Goal: Information Seeking & Learning: Learn about a topic

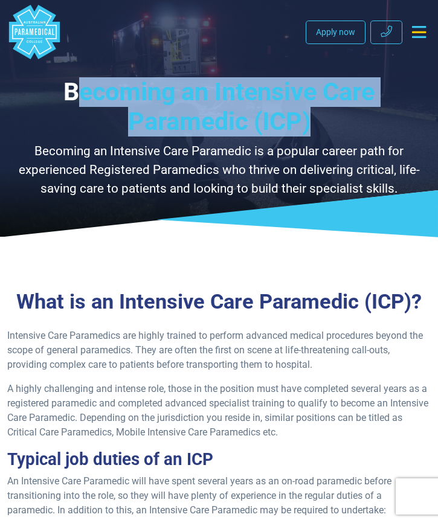
drag, startPoint x: 216, startPoint y: 105, endPoint x: 74, endPoint y: 89, distance: 142.8
click at [74, 89] on h1 "Becoming an Intensive Care Paramedic (ICP)" at bounding box center [218, 107] width 423 height 60
drag, startPoint x: 65, startPoint y: 91, endPoint x: 298, endPoint y: 125, distance: 236.3
click at [298, 125] on h1 "Becoming an Intensive Care Paramedic (ICP)" at bounding box center [218, 107] width 423 height 60
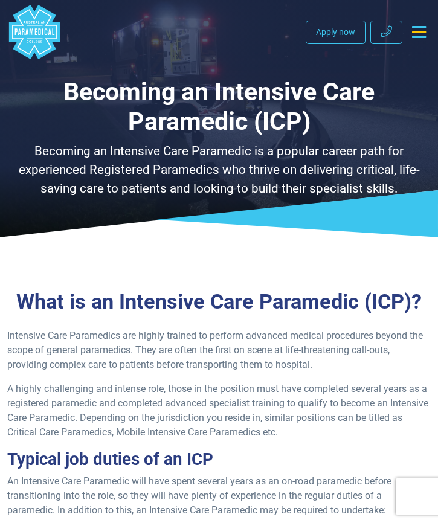
click at [332, 128] on h1 "Becoming an Intensive Care Paramedic (ICP)" at bounding box center [218, 107] width 423 height 60
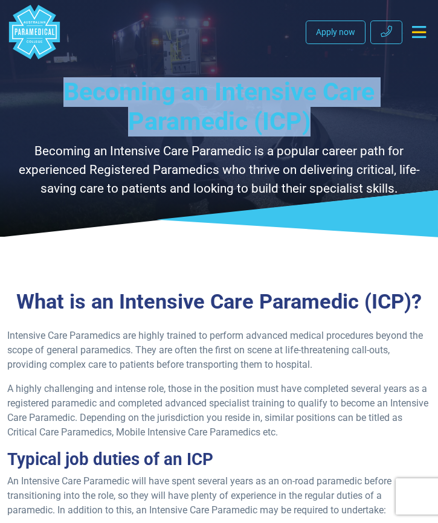
drag, startPoint x: 311, startPoint y: 126, endPoint x: 69, endPoint y: 92, distance: 243.9
click at [69, 92] on h1 "Becoming an Intensive Care Paramedic (ICP)" at bounding box center [218, 107] width 423 height 60
copy h1 "Becoming an Intensive Care Paramedic (ICP)"
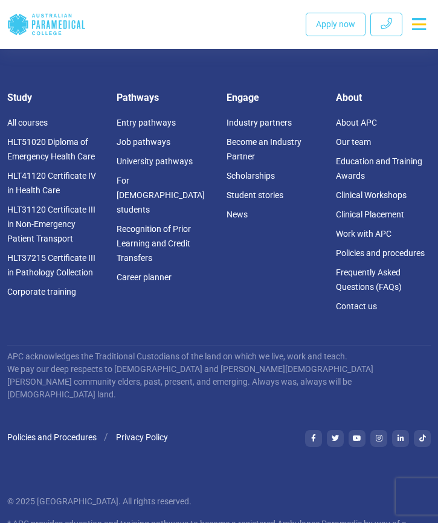
scroll to position [3027, 0]
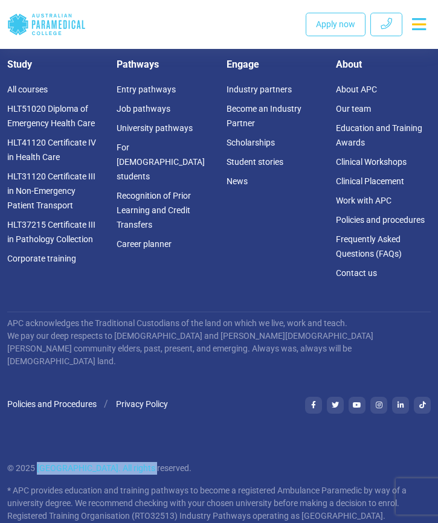
drag, startPoint x: 39, startPoint y: 454, endPoint x: 155, endPoint y: 459, distance: 116.1
click at [155, 462] on p "© 2025 [GEOGRAPHIC_DATA]. All rights reserved." at bounding box center [218, 468] width 423 height 13
copy p "[GEOGRAPHIC_DATA]"
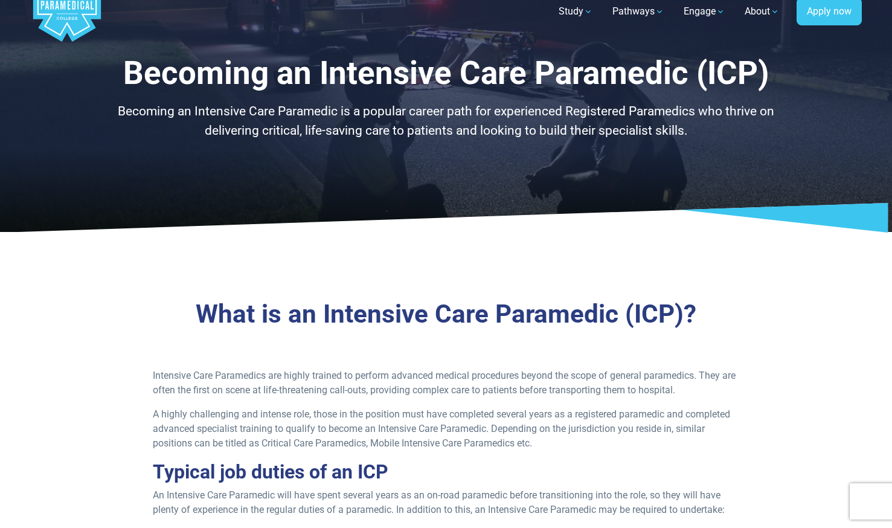
scroll to position [0, 0]
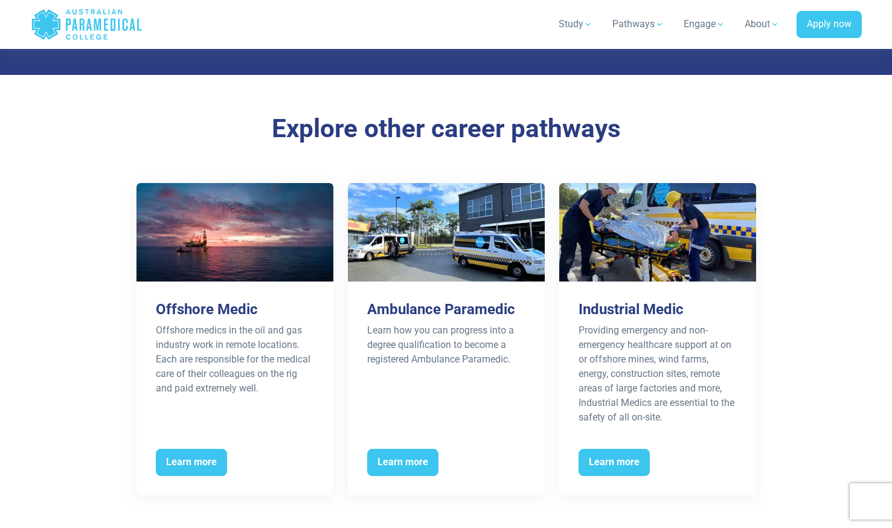
scroll to position [1794, 0]
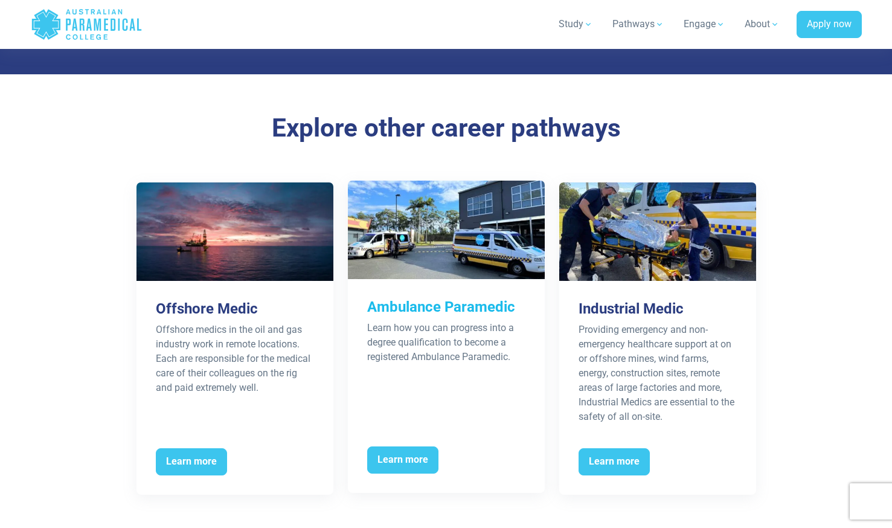
click at [396, 322] on div "Learn how you can progress into a degree qualification to become a registered A…" at bounding box center [446, 342] width 158 height 43
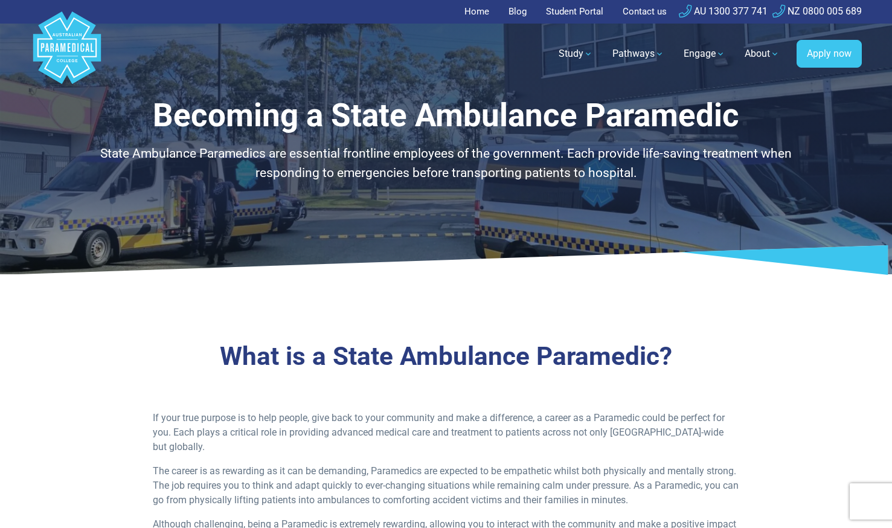
scroll to position [9, 0]
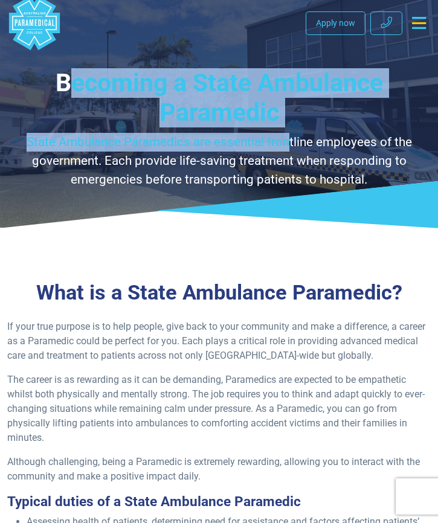
drag, startPoint x: 289, startPoint y: 135, endPoint x: 76, endPoint y: 71, distance: 222.5
click at [76, 71] on div "Becoming a State Ambulance Paramedic State Ambulance Paramedics are essential f…" at bounding box center [218, 128] width 423 height 121
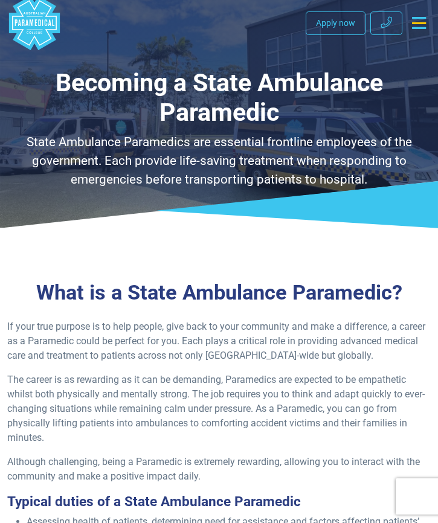
drag, startPoint x: 76, startPoint y: 71, endPoint x: 59, endPoint y: 77, distance: 17.8
click at [59, 77] on h1 "Becoming a State Ambulance Paramedic" at bounding box center [218, 98] width 423 height 60
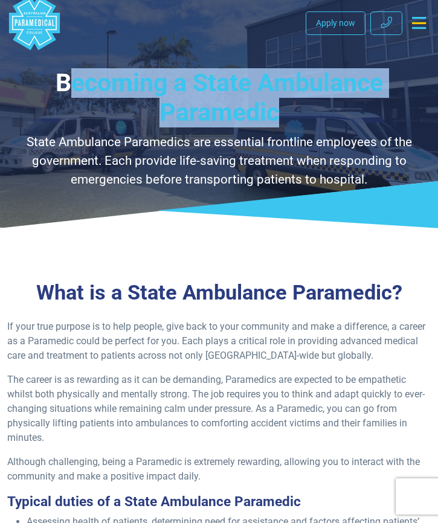
drag, startPoint x: 63, startPoint y: 87, endPoint x: 282, endPoint y: 116, distance: 220.6
click at [282, 116] on h1 "Becoming a State Ambulance Paramedic" at bounding box center [218, 98] width 423 height 60
click at [286, 116] on h1 "Becoming a State Ambulance Paramedic" at bounding box center [218, 98] width 423 height 60
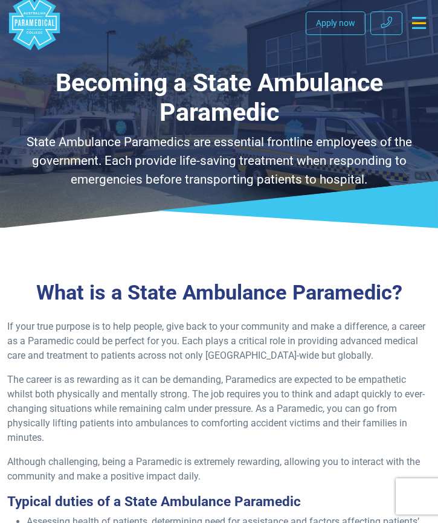
click at [230, 111] on h1 "Becoming a State Ambulance Paramedic" at bounding box center [218, 98] width 423 height 60
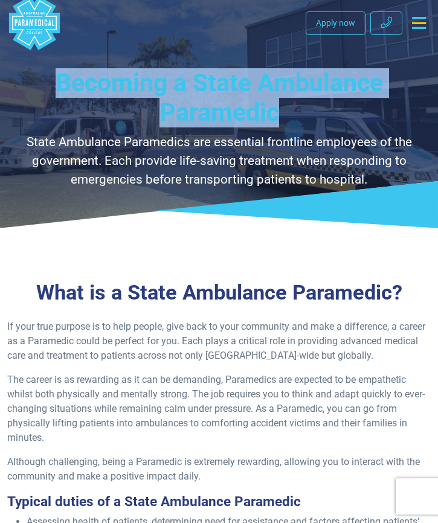
drag, startPoint x: 204, startPoint y: 94, endPoint x: 52, endPoint y: 63, distance: 155.3
click at [52, 63] on div "Becoming a State Ambulance Paramedic State Ambulance Paramedics are essential f…" at bounding box center [219, 109] width 438 height 237
copy h1 "Becoming a State Ambulance Paramedic"
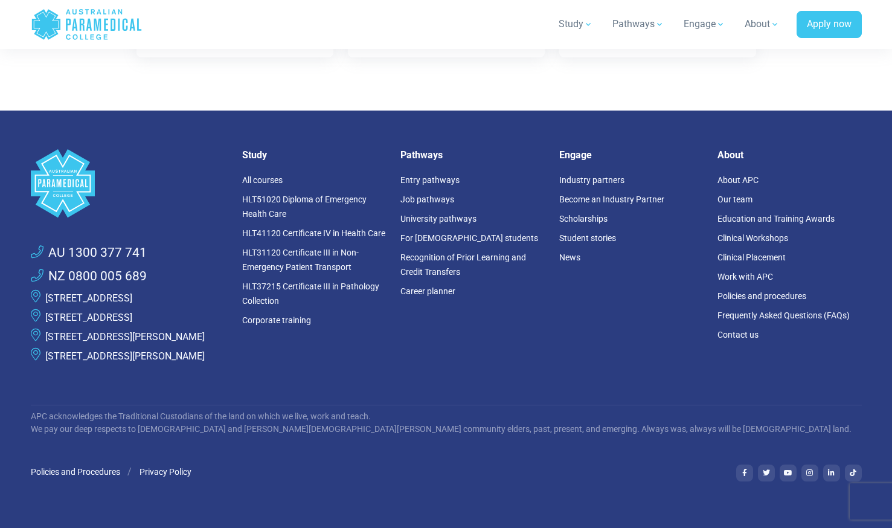
scroll to position [2062, 0]
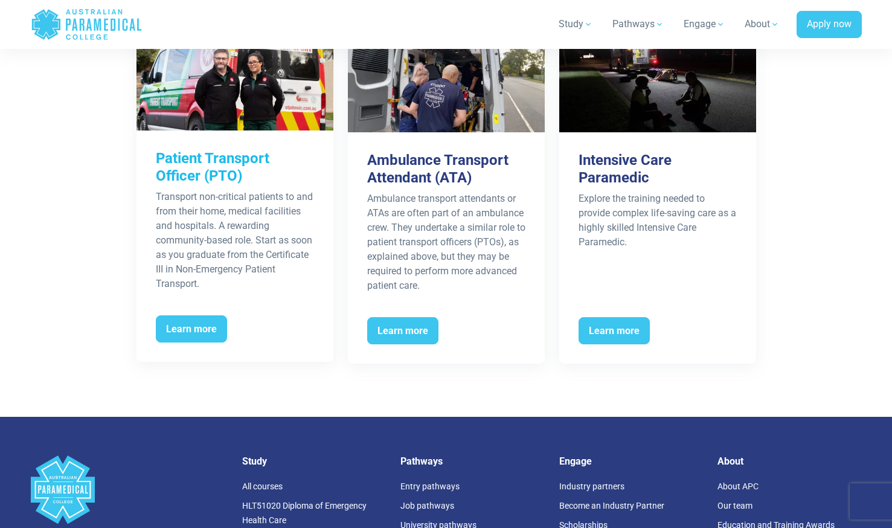
click at [240, 153] on h3 "Patient Transport Officer (PTO)" at bounding box center [235, 167] width 158 height 35
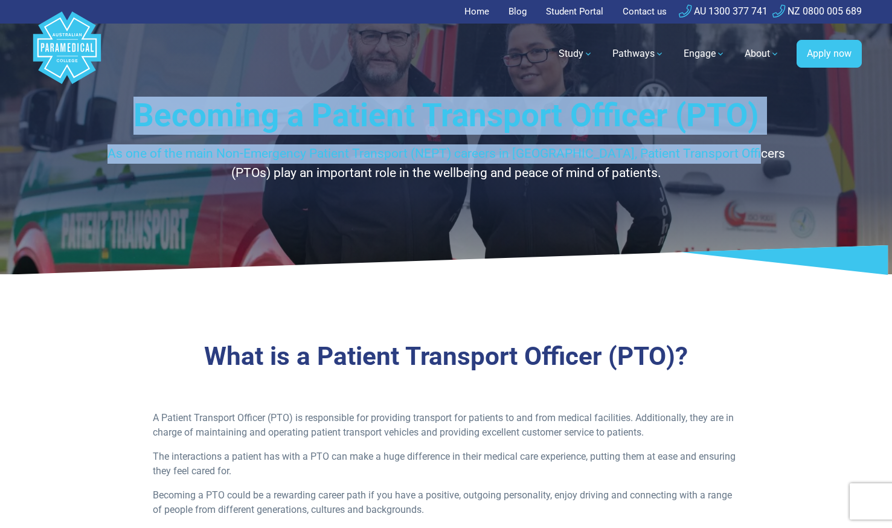
drag, startPoint x: 159, startPoint y: 106, endPoint x: 732, endPoint y: 154, distance: 574.7
click at [732, 154] on div "Becoming a Patient Transport Officer (PTO) As one of the main Non-Emergency Pat…" at bounding box center [446, 140] width 707 height 86
drag, startPoint x: 732, startPoint y: 154, endPoint x: 586, endPoint y: 116, distance: 151.1
click at [586, 116] on h1 "Becoming a Patient Transport Officer (PTO)" at bounding box center [446, 116] width 707 height 38
click at [202, 152] on p "As one of the main Non-Emergency Patient Transport (NEPT) careers in Australia,…" at bounding box center [446, 163] width 707 height 38
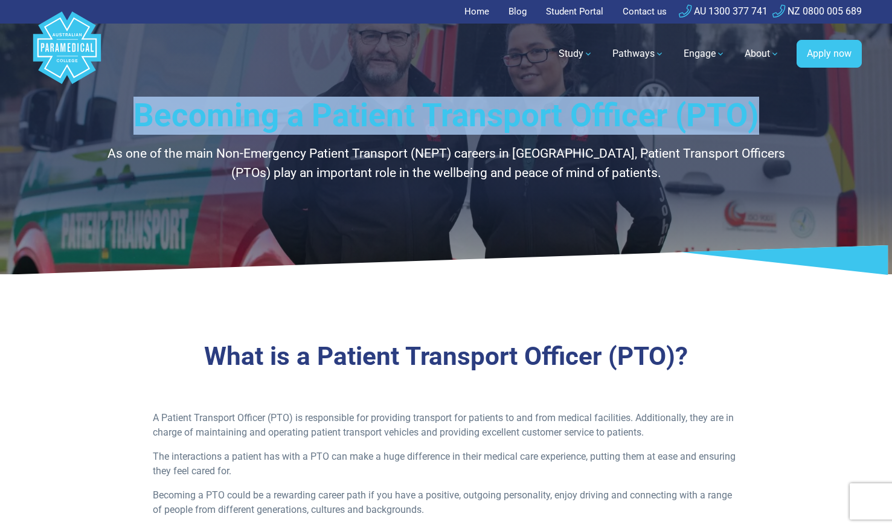
drag, startPoint x: 261, startPoint y: 95, endPoint x: 797, endPoint y: 109, distance: 536.0
click at [797, 109] on h1 "Becoming a Patient Transport Officer (PTO)" at bounding box center [446, 116] width 707 height 38
copy h1 "Becoming a Patient Transport Officer (PTO)"
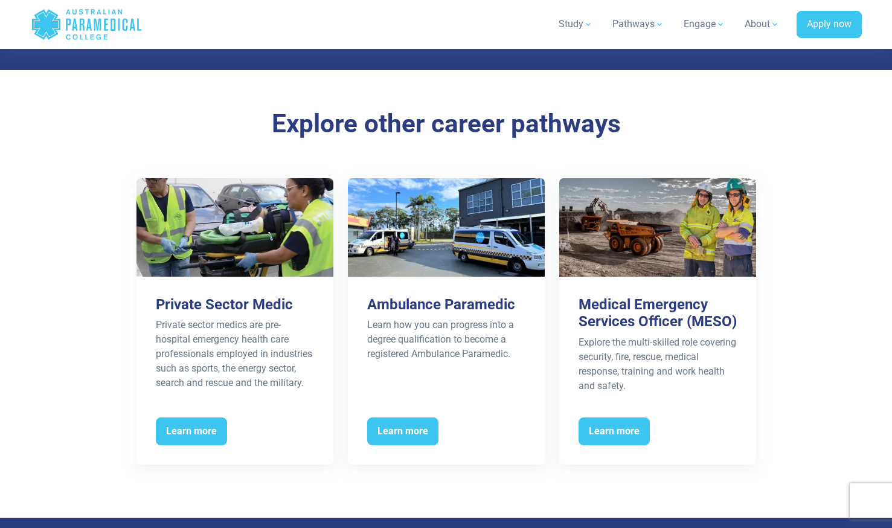
scroll to position [1784, 0]
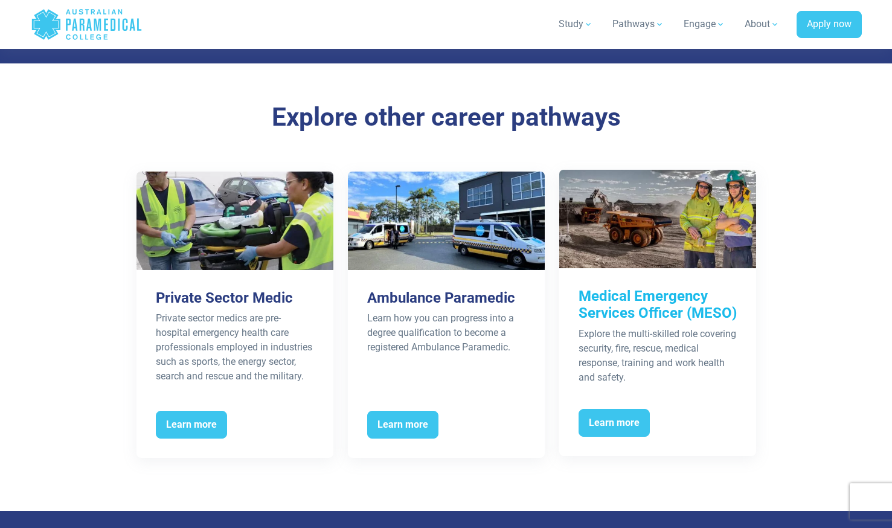
click at [607, 332] on div "Explore the multi-skilled role covering security, fire, rescue, medical respons…" at bounding box center [658, 356] width 158 height 58
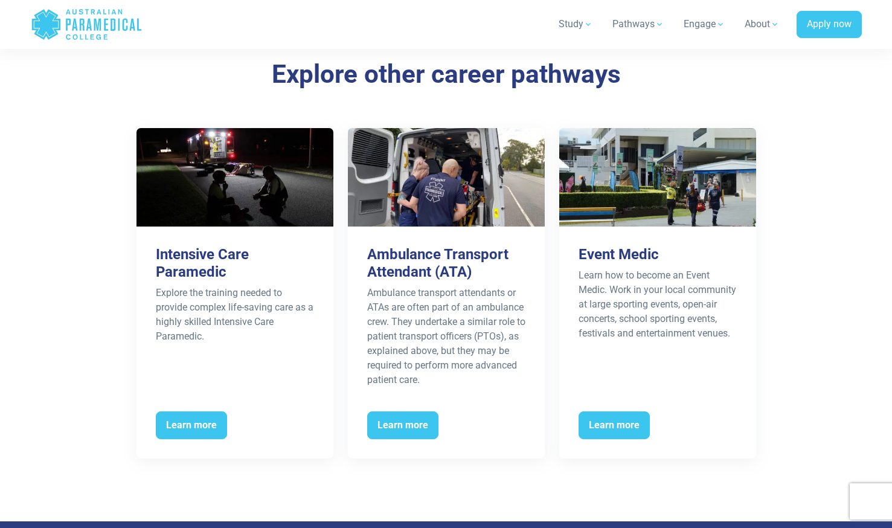
scroll to position [2288, 0]
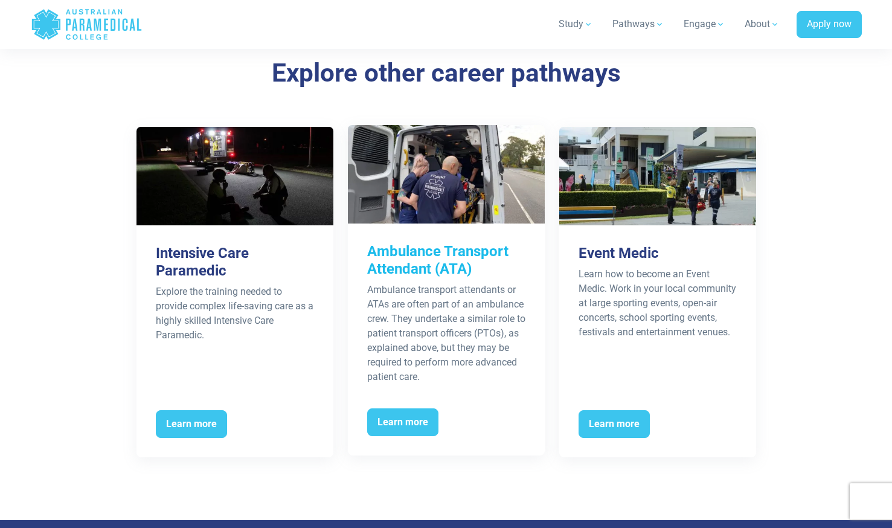
click at [496, 294] on div "Ambulance Transport Attendant (ATA) Ambulance transport attendants or ATAs are …" at bounding box center [446, 314] width 197 height 180
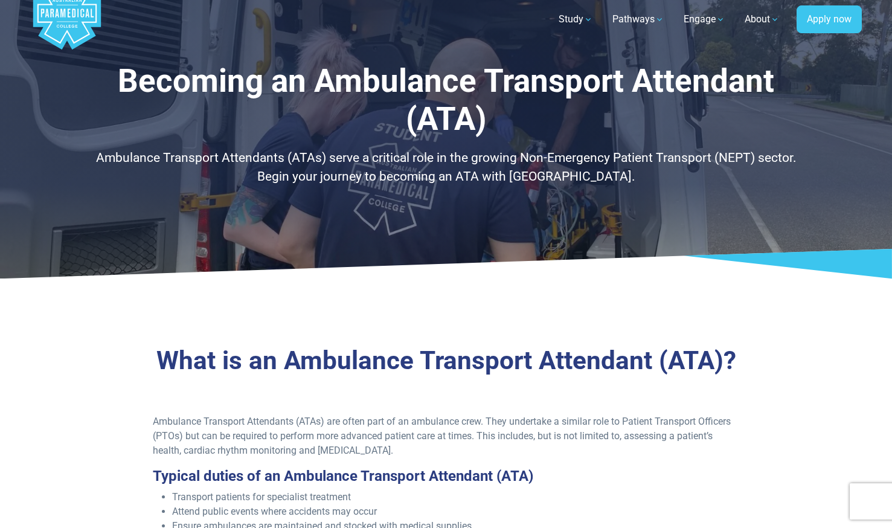
scroll to position [35, 0]
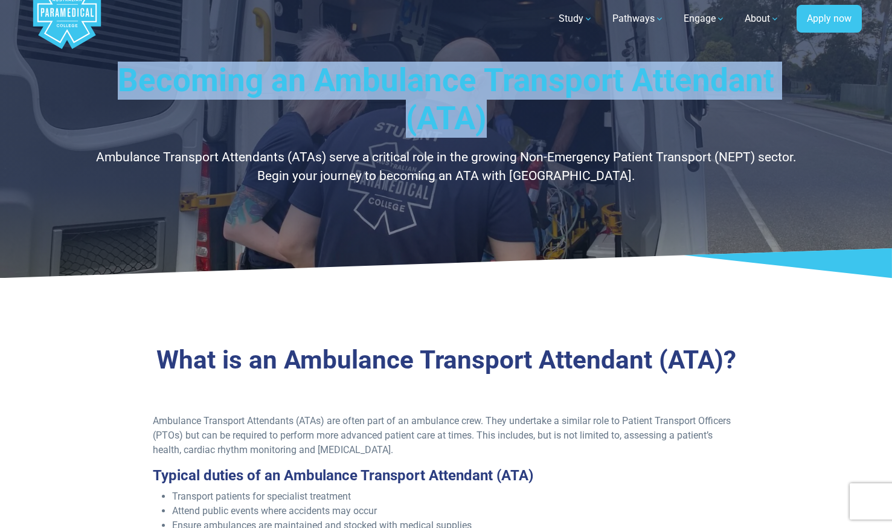
drag, startPoint x: 121, startPoint y: 86, endPoint x: 780, endPoint y: 133, distance: 660.7
click at [780, 133] on h1 "Becoming an Ambulance Transport Attendant (ATA)" at bounding box center [446, 100] width 707 height 77
copy h1 "Becoming an Ambulance Transport Attendant (ATA)"
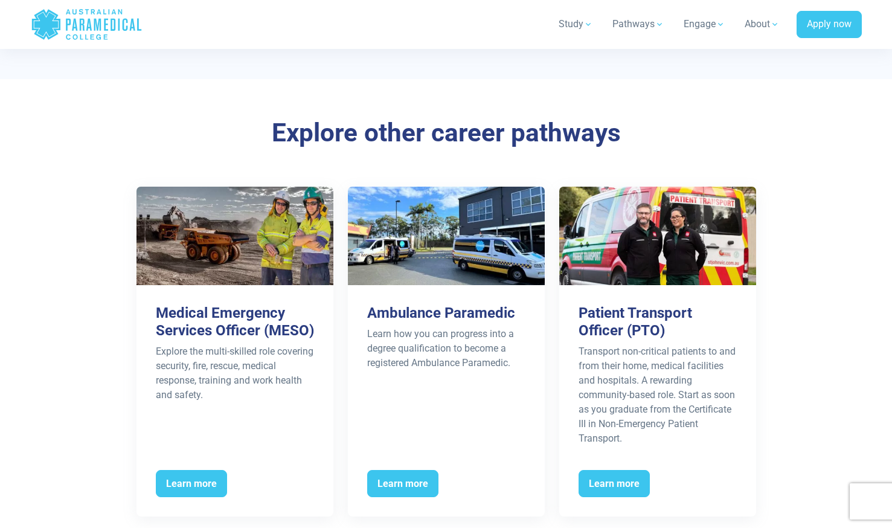
scroll to position [2320, 0]
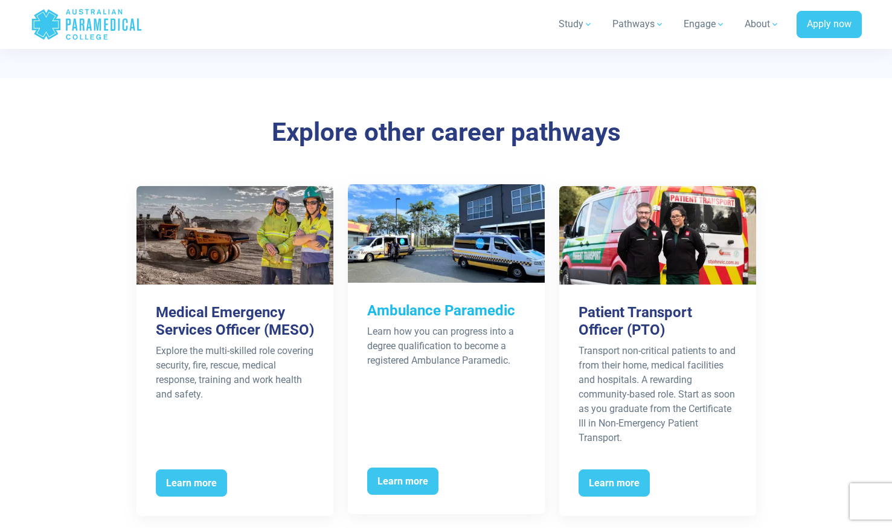
click at [476, 356] on div "Learn how you can progress into a degree qualification to become a registered A…" at bounding box center [446, 345] width 158 height 43
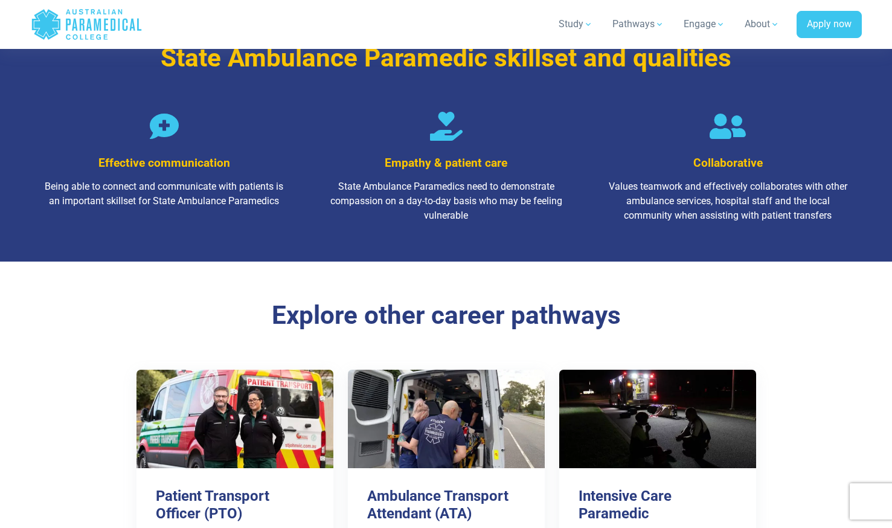
scroll to position [1766, 0]
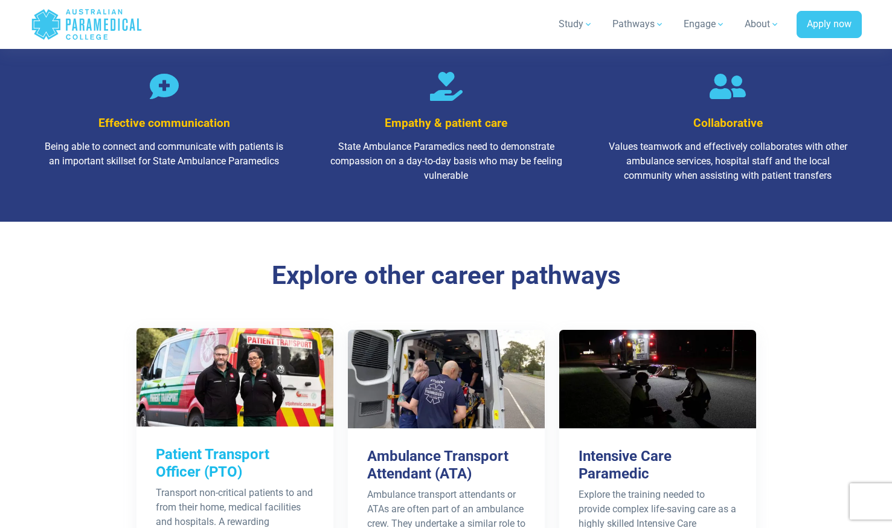
click at [268, 486] on div "Transport non-critical patients to and from their home, medical facilities and …" at bounding box center [235, 536] width 158 height 101
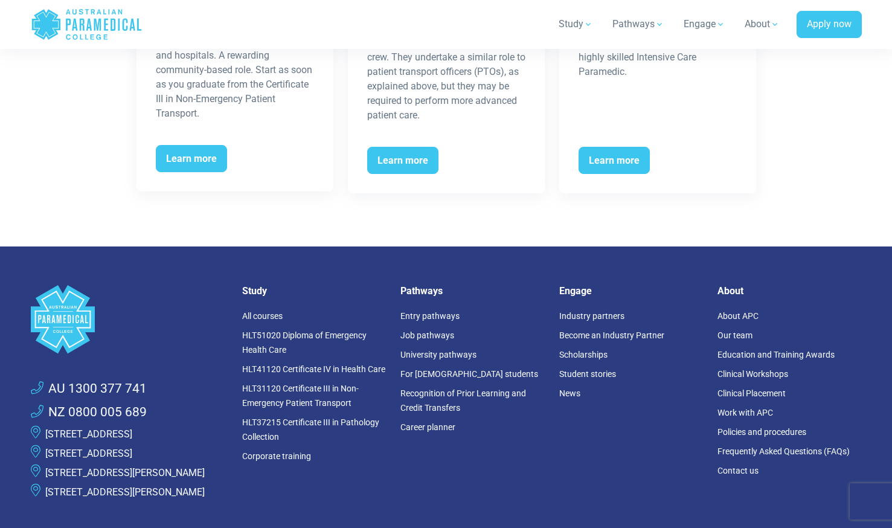
scroll to position [2394, 0]
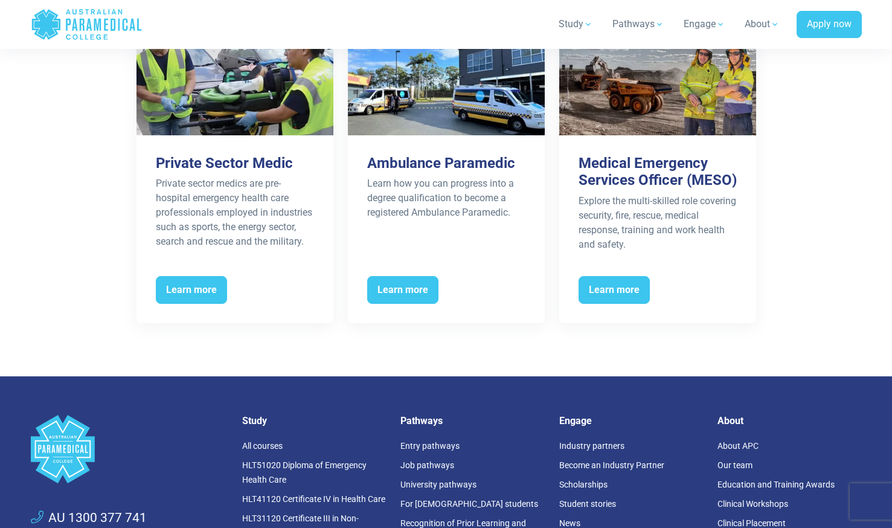
scroll to position [1919, 0]
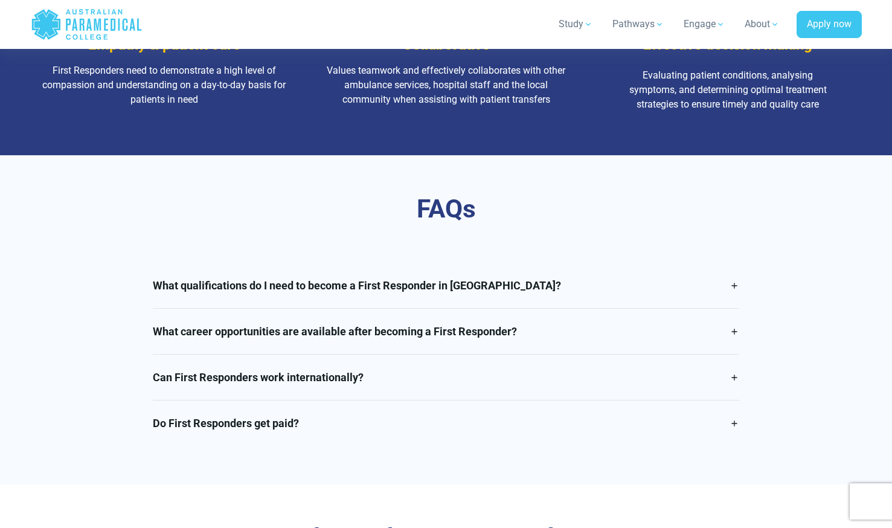
scroll to position [2289, 0]
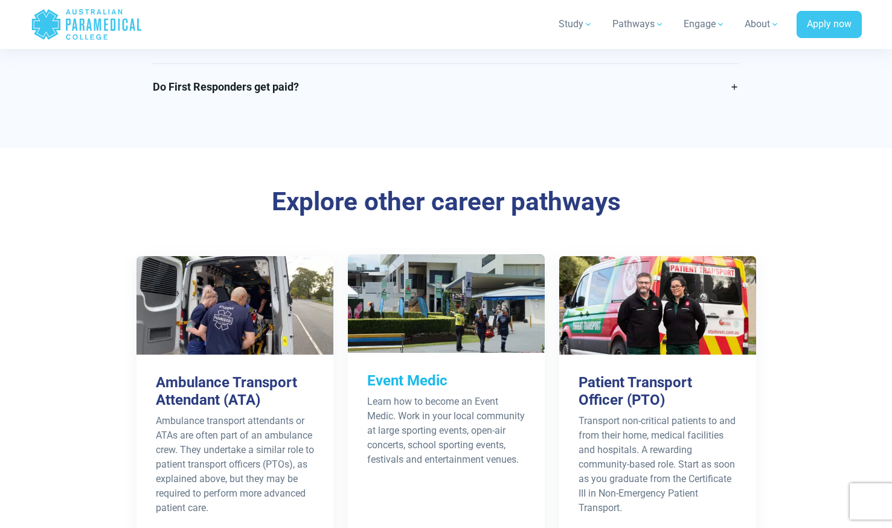
click at [413, 442] on div "Learn how to become an Event Medic. Work in your local community at large sport…" at bounding box center [446, 430] width 158 height 72
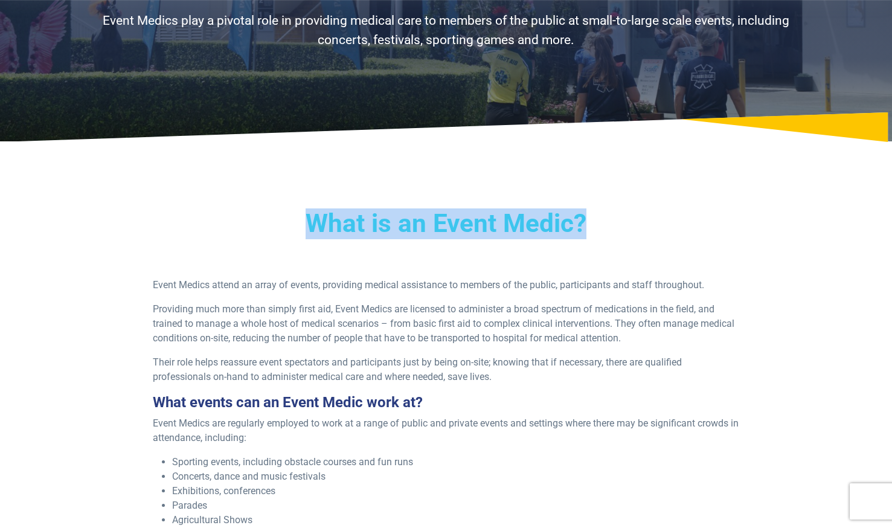
drag, startPoint x: 321, startPoint y: 208, endPoint x: 654, endPoint y: 190, distance: 332.7
click at [654, 190] on div "What is an Event Medic? Event Medics attend an array of events, providing medic…" at bounding box center [447, 521] width 846 height 703
copy h3 "What is an Event Medic?"
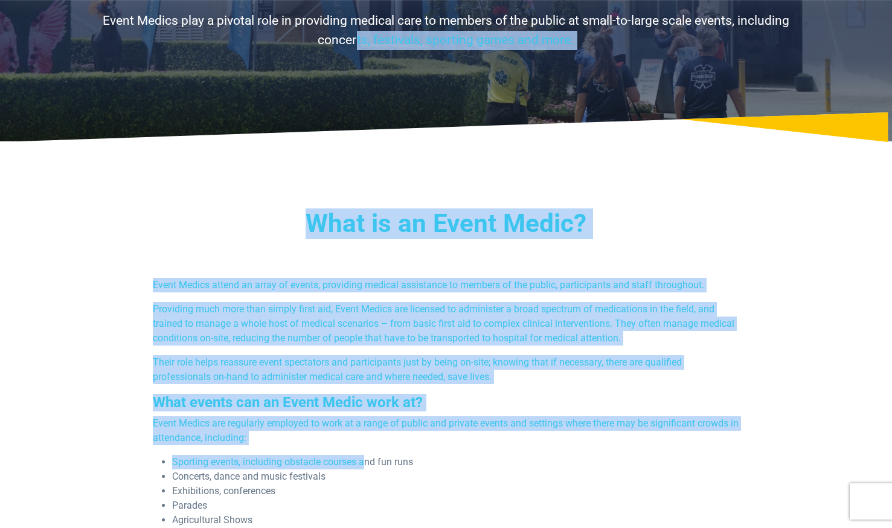
drag, startPoint x: 349, startPoint y: 272, endPoint x: 361, endPoint y: 72, distance: 200.3
